Goal: Information Seeking & Learning: Learn about a topic

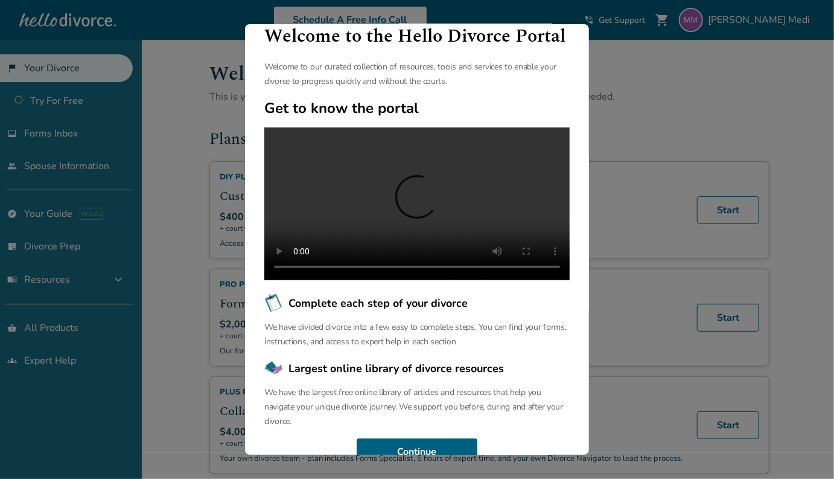
scroll to position [69, 0]
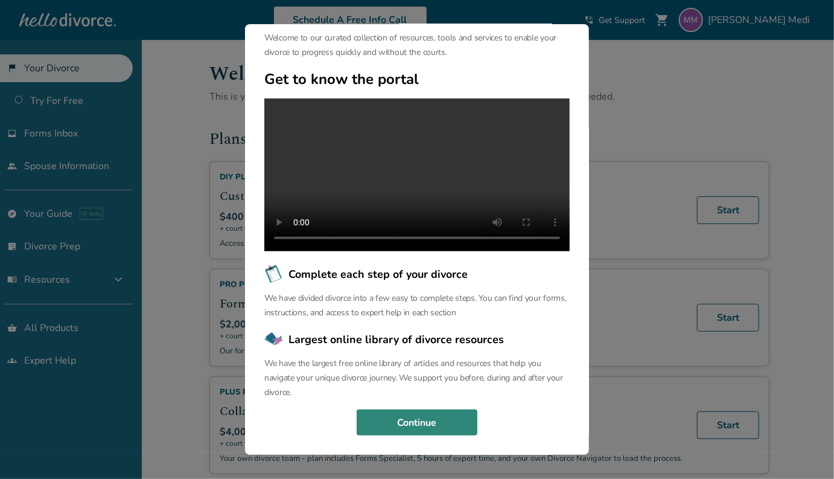
click at [462, 424] on button "Continue" at bounding box center [417, 422] width 121 height 27
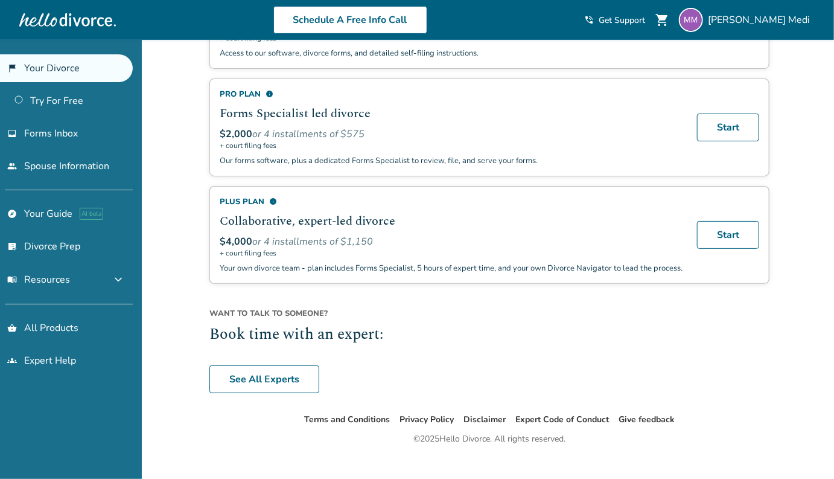
scroll to position [205, 0]
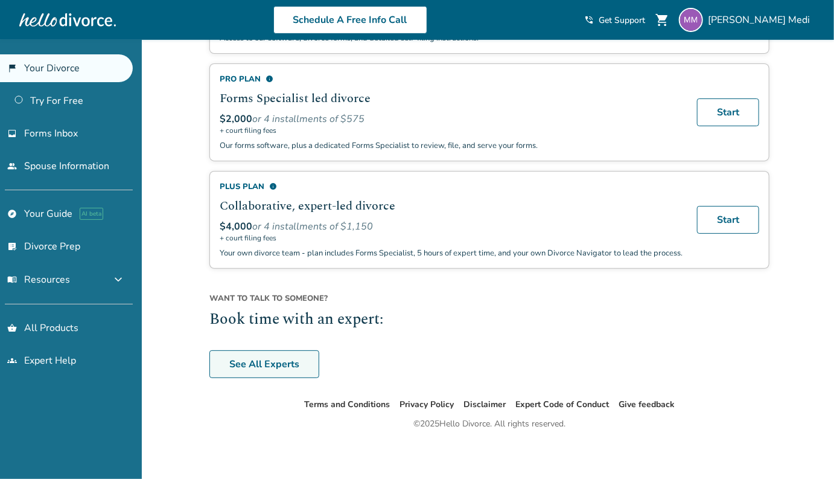
click at [250, 358] on link "See All Experts" at bounding box center [264, 364] width 110 height 28
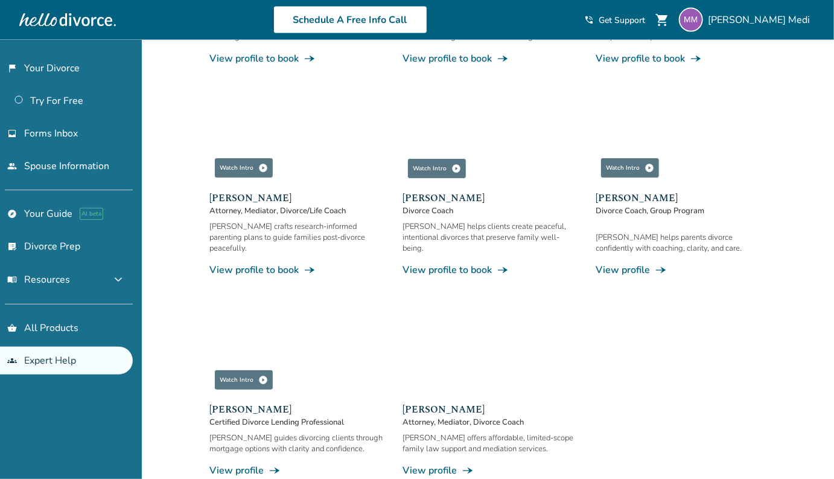
scroll to position [1042, 0]
